Goal: Task Accomplishment & Management: Complete application form

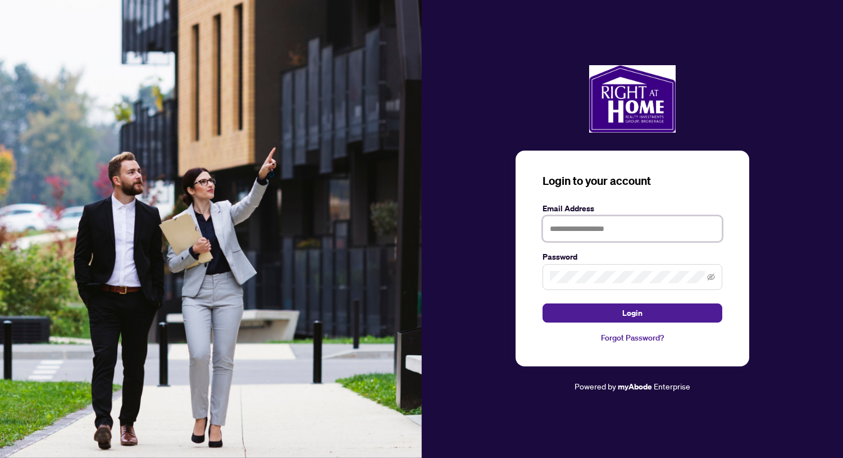
type input "**********"
click at [632, 312] on button "Login" at bounding box center [633, 312] width 180 height 19
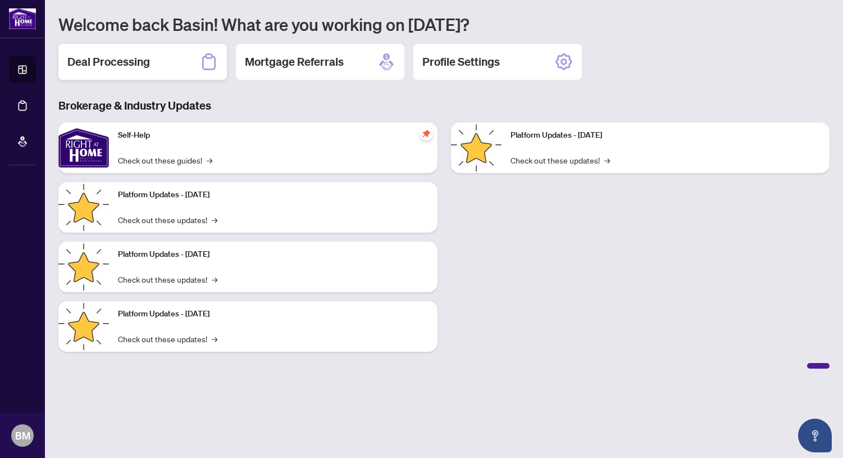
click at [126, 62] on h2 "Deal Processing" at bounding box center [108, 62] width 83 height 16
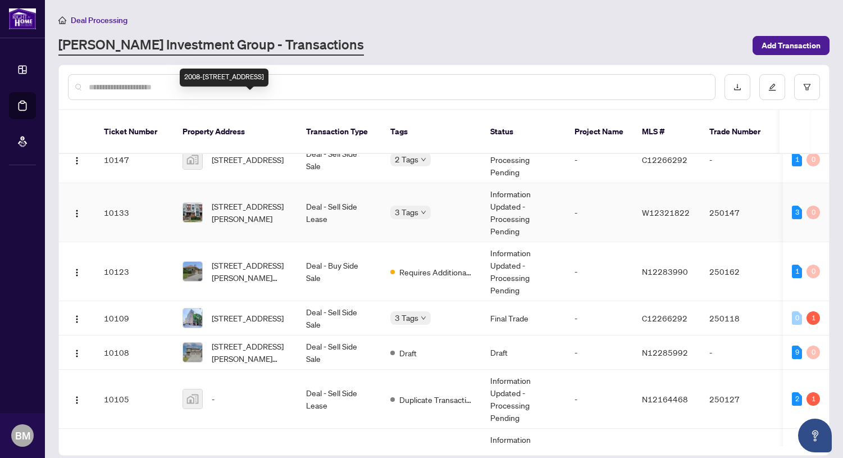
scroll to position [86, 0]
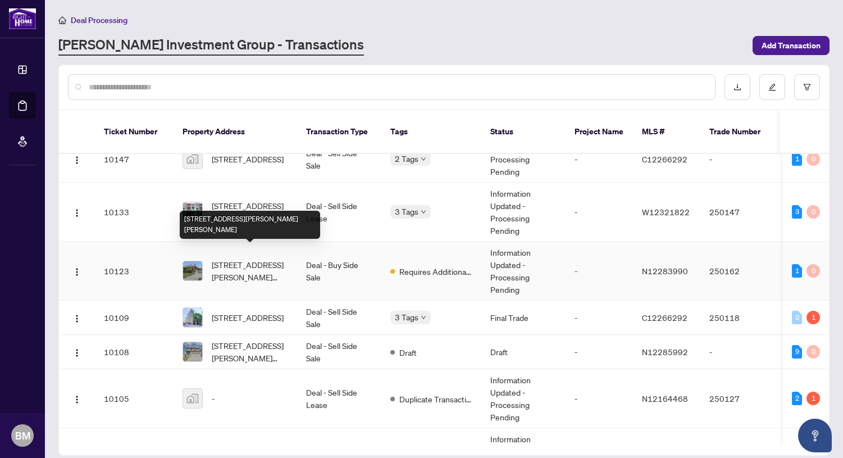
click at [245, 258] on span "[STREET_ADDRESS][PERSON_NAME][PERSON_NAME]" at bounding box center [250, 270] width 76 height 25
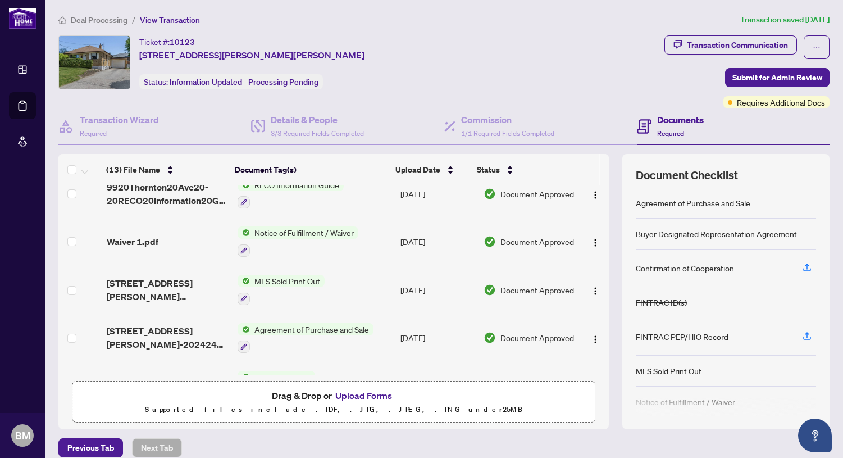
scroll to position [399, 0]
click at [802, 266] on icon "button" at bounding box center [807, 267] width 10 height 10
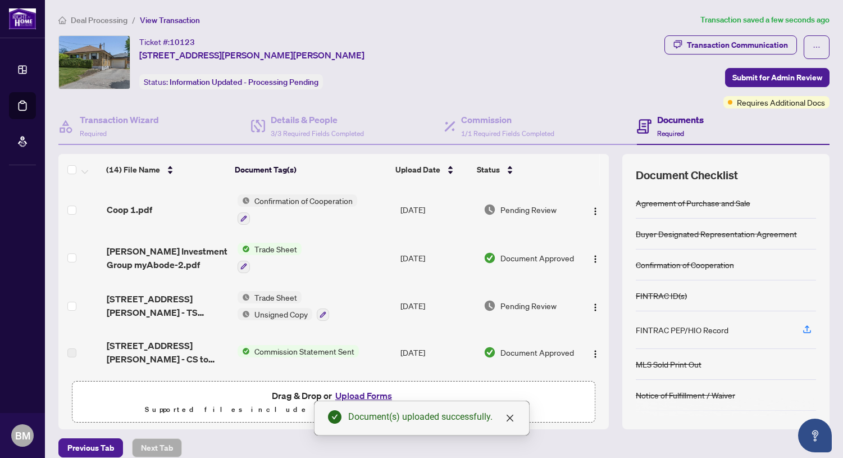
scroll to position [0, 0]
click at [764, 75] on span "Submit for Admin Review" at bounding box center [777, 78] width 90 height 18
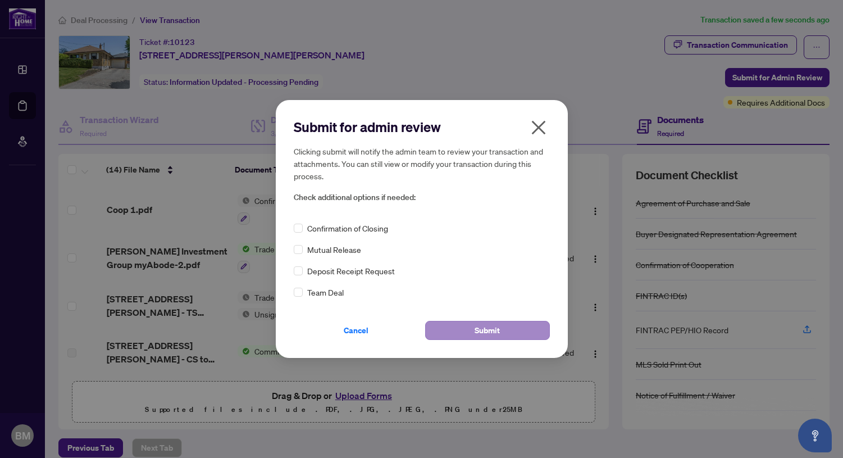
click at [520, 325] on button "Submit" at bounding box center [487, 330] width 125 height 19
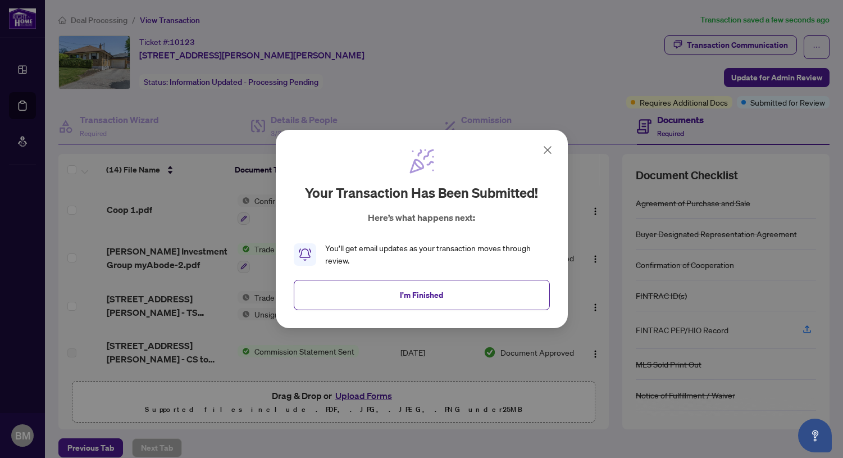
click at [409, 294] on span "I'm Finished" at bounding box center [421, 295] width 43 height 18
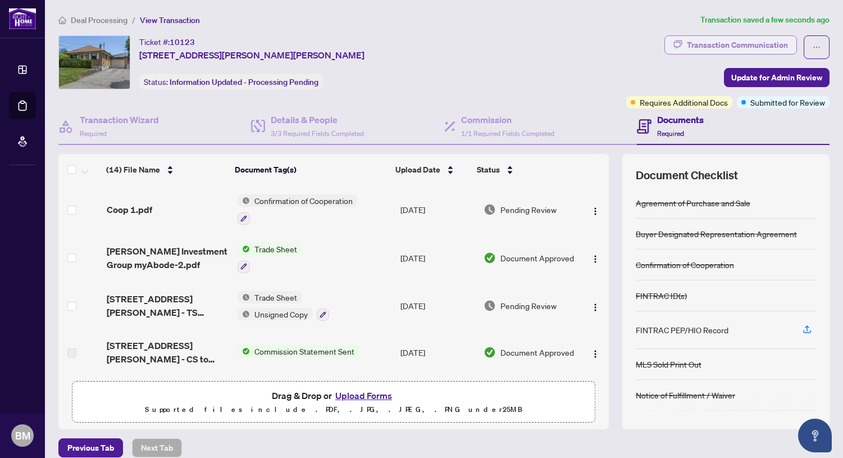
click at [705, 42] on div "Transaction Communication" at bounding box center [737, 45] width 101 height 18
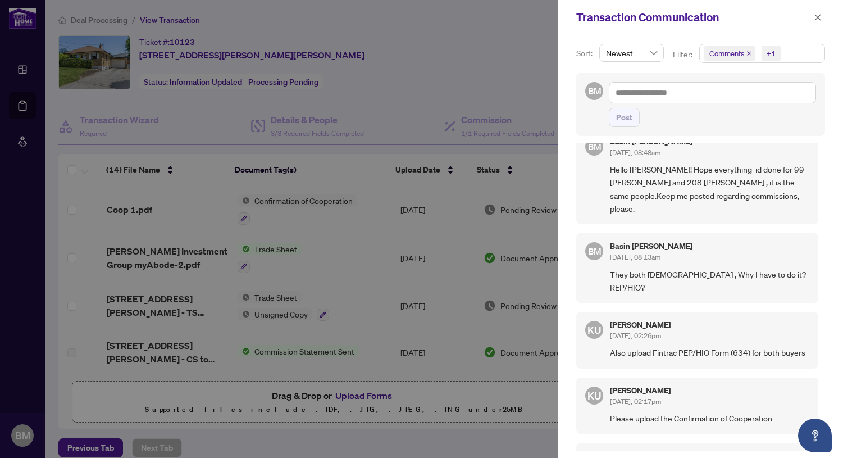
scroll to position [129, 0]
